Goal: Task Accomplishment & Management: Use online tool/utility

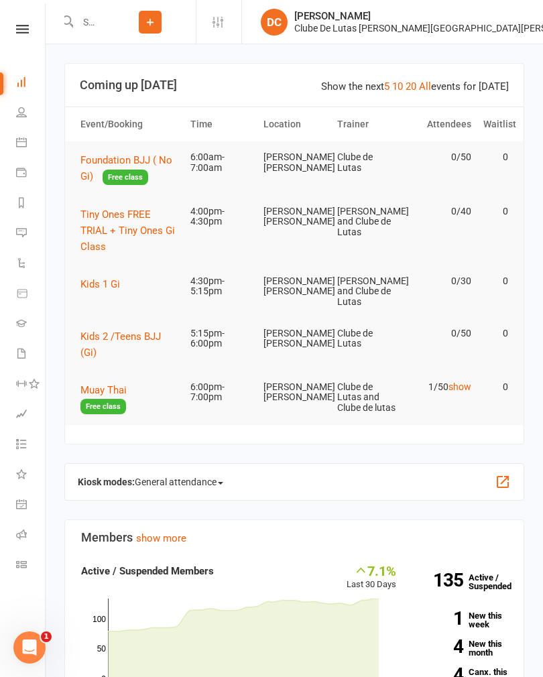
click at [101, 156] on button "Foundation BJJ ( No Gi) Free class" at bounding box center [129, 168] width 98 height 33
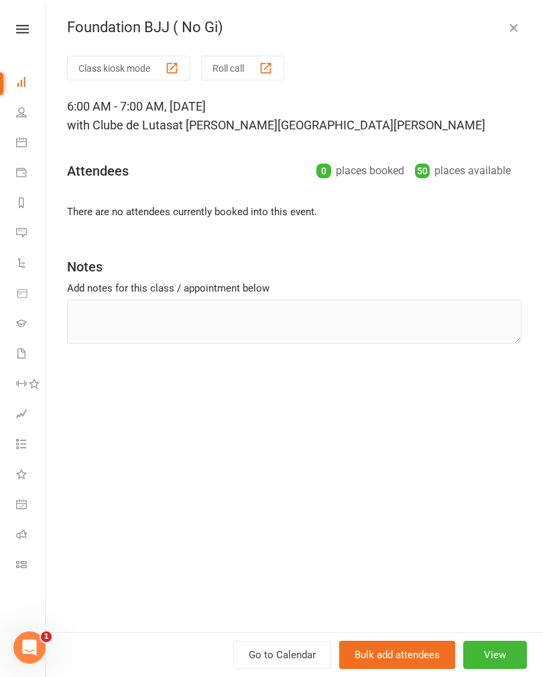
click at [129, 62] on button "Class kiosk mode" at bounding box center [128, 68] width 123 height 25
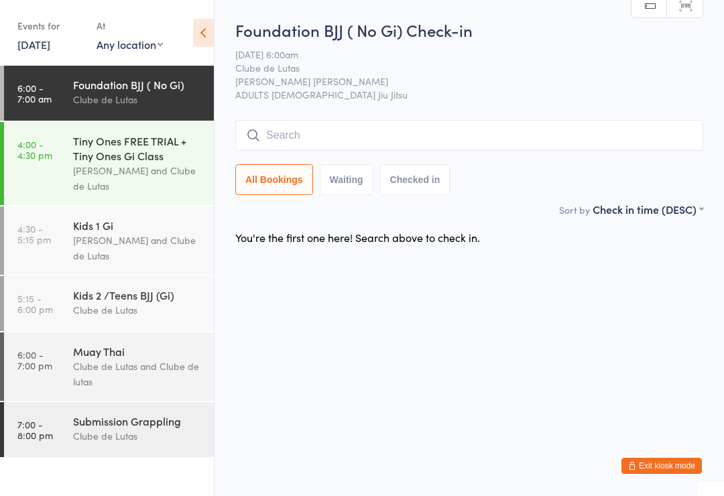
click at [479, 130] on input "search" at bounding box center [469, 135] width 468 height 31
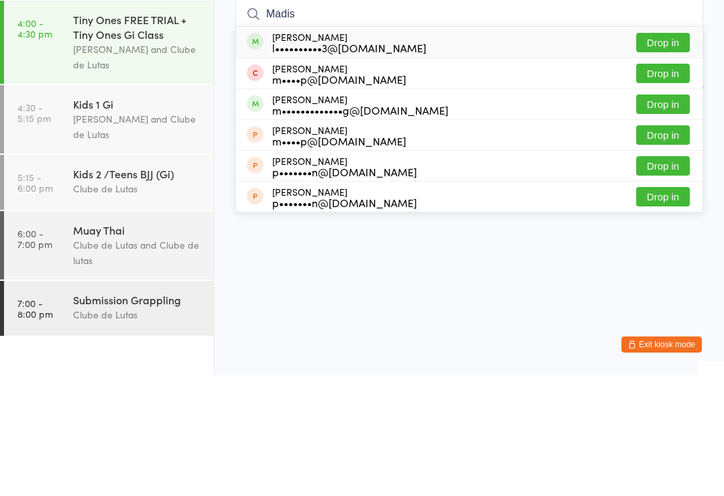
type input "Madis"
click at [542, 216] on button "Drop in" at bounding box center [663, 225] width 54 height 19
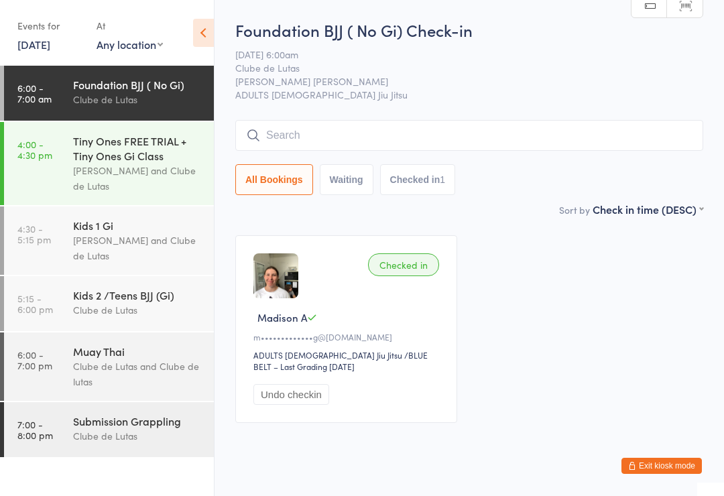
click at [436, 130] on input "search" at bounding box center [469, 135] width 468 height 31
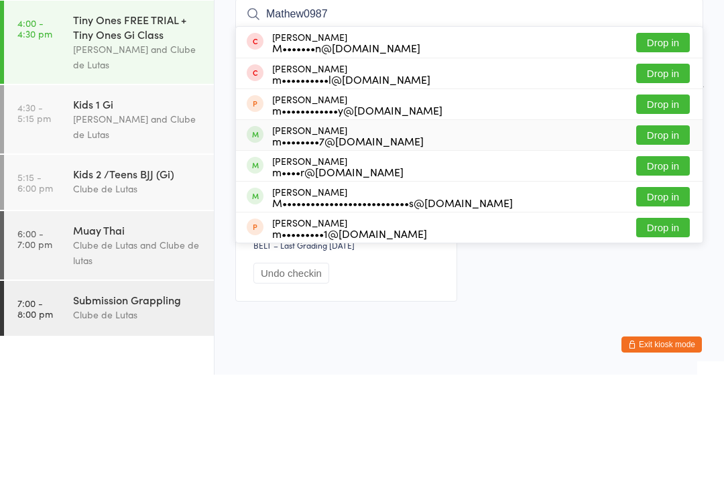
type input "Mathew0987"
click at [385, 246] on div "[PERSON_NAME] m••••••••7@[DOMAIN_NAME]" at bounding box center [347, 256] width 151 height 21
